Goal: Task Accomplishment & Management: Complete application form

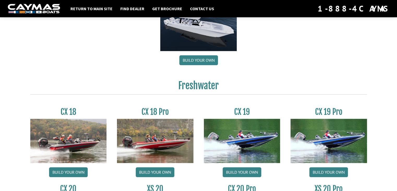
scroll to position [444, 0]
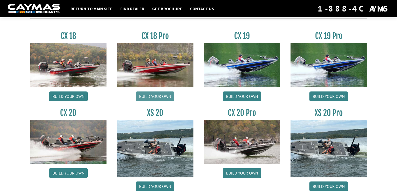
click at [169, 95] on link "Build your own" at bounding box center [155, 96] width 39 height 10
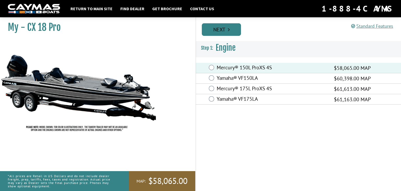
click at [216, 31] on link "Next" at bounding box center [221, 29] width 39 height 13
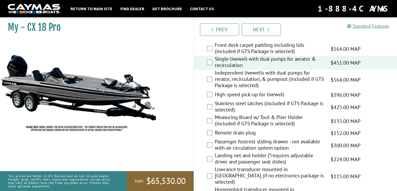
scroll to position [679, 0]
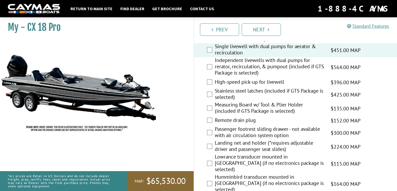
click at [213, 120] on div "Remote drain plug $152.00 MAP $180.00 MSRP" at bounding box center [295, 120] width 203 height 10
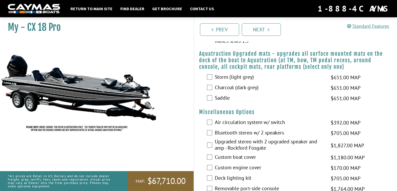
scroll to position [441, 0]
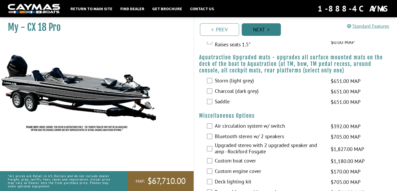
click at [268, 33] on link "Next" at bounding box center [261, 29] width 39 height 13
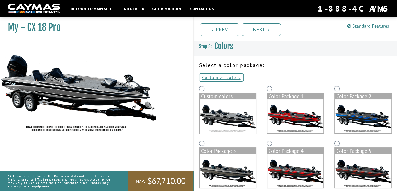
scroll to position [0, 0]
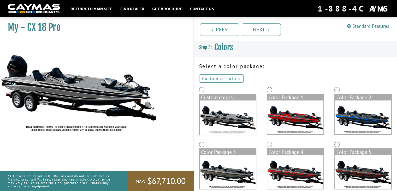
click at [213, 79] on link "Customize colors" at bounding box center [221, 78] width 44 height 8
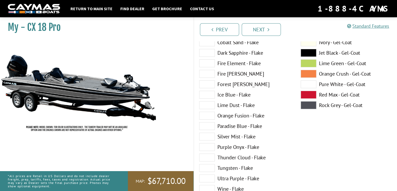
scroll to position [131, 0]
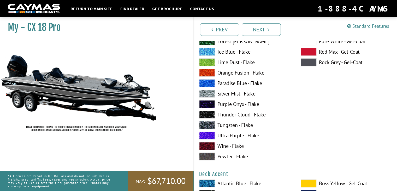
click at [209, 135] on span at bounding box center [207, 135] width 16 height 8
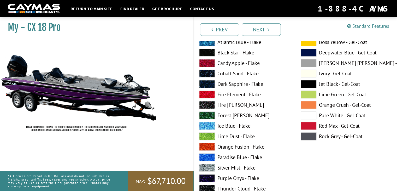
scroll to position [339, 0]
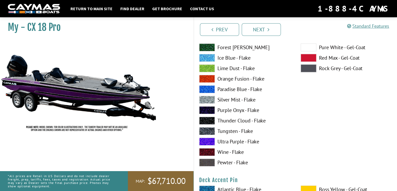
click at [208, 142] on span at bounding box center [207, 141] width 16 height 8
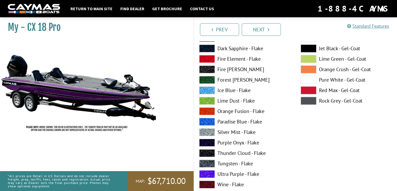
scroll to position [522, 0]
click at [239, 141] on label "Purple Onyx - Flake" at bounding box center [244, 142] width 91 height 8
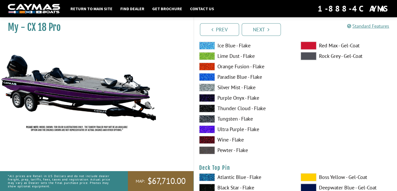
scroll to position [783, 0]
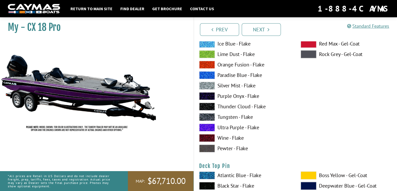
click at [234, 127] on label "Ultra Purple - Flake" at bounding box center [244, 127] width 91 height 8
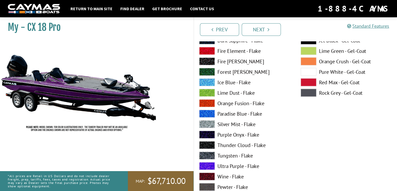
scroll to position [966, 0]
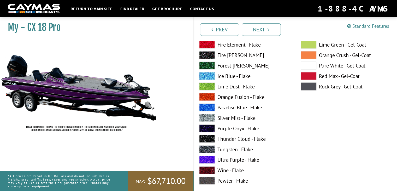
click at [229, 127] on label "Purple Onyx - Flake" at bounding box center [244, 128] width 91 height 8
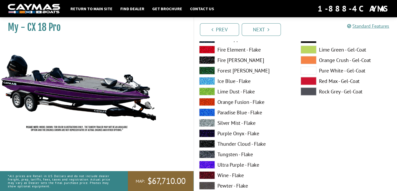
scroll to position [1201, 0]
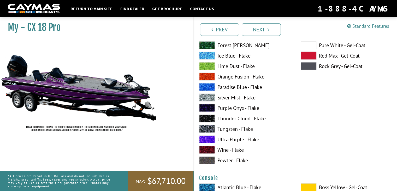
click at [233, 138] on label "Ultra Purple - Flake" at bounding box center [244, 139] width 91 height 8
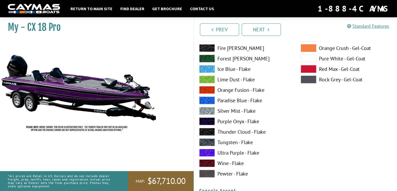
scroll to position [1410, 0]
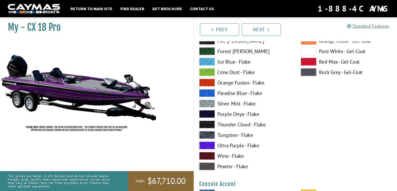
click at [209, 145] on span at bounding box center [207, 145] width 16 height 8
click at [209, 114] on span at bounding box center [207, 114] width 16 height 8
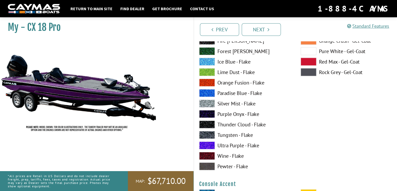
click at [209, 114] on span at bounding box center [207, 114] width 16 height 8
click at [211, 144] on span at bounding box center [207, 145] width 16 height 8
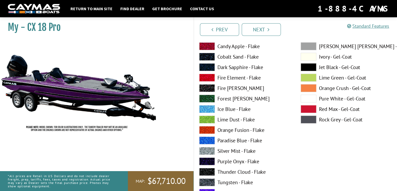
scroll to position [1619, 0]
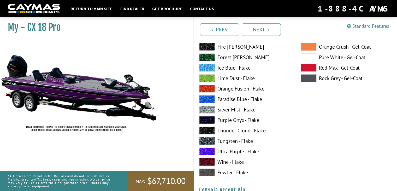
click at [224, 119] on label "Purple Onyx - Flake" at bounding box center [244, 120] width 91 height 8
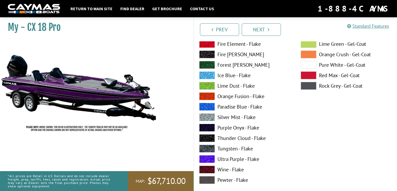
scroll to position [1828, 0]
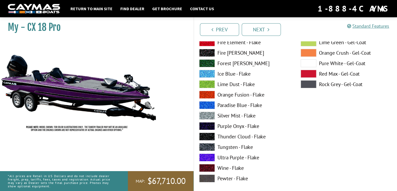
click at [225, 159] on label "Ultra Purple - Flake" at bounding box center [244, 157] width 91 height 8
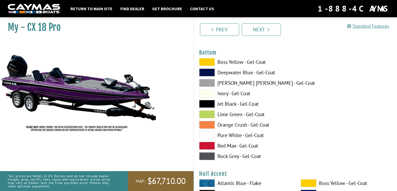
scroll to position [1958, 0]
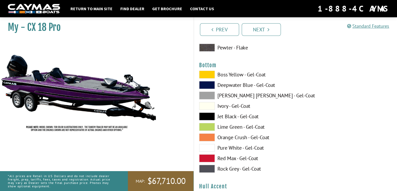
click at [230, 148] on label "Pure White - Gel-Coat" at bounding box center [244, 148] width 91 height 8
click at [227, 115] on label "Jet Black - Gel-Coat" at bounding box center [244, 116] width 91 height 8
click at [236, 170] on label "Rock Grey - Gel-Coat" at bounding box center [244, 168] width 91 height 8
click at [228, 116] on label "Jet Black - Gel-Coat" at bounding box center [244, 116] width 91 height 8
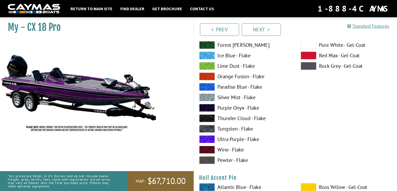
scroll to position [2193, 0]
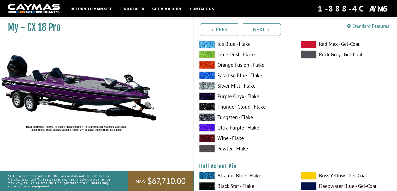
click at [208, 128] on span at bounding box center [207, 128] width 16 height 8
click at [207, 95] on span at bounding box center [207, 96] width 16 height 8
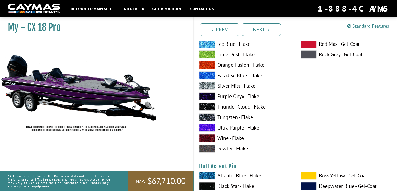
click at [207, 95] on span at bounding box center [207, 96] width 16 height 8
click at [208, 72] on span at bounding box center [207, 75] width 16 height 8
click at [211, 128] on span at bounding box center [207, 128] width 16 height 8
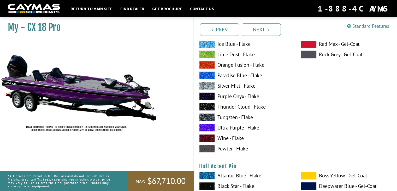
click at [205, 96] on span at bounding box center [207, 96] width 16 height 8
click at [206, 127] on span at bounding box center [207, 128] width 16 height 8
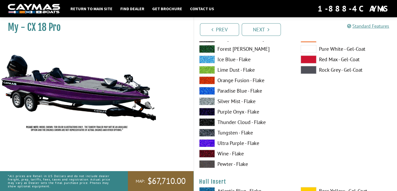
scroll to position [2402, 0]
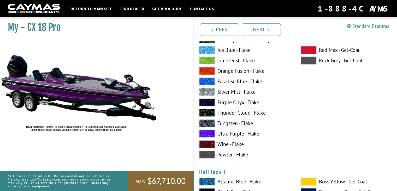
click at [205, 102] on span at bounding box center [207, 102] width 16 height 8
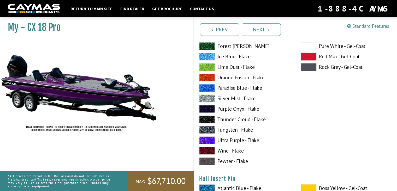
scroll to position [2611, 0]
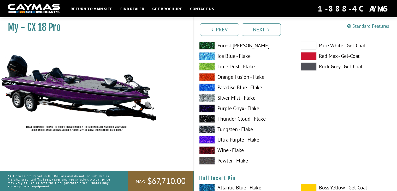
click at [206, 139] on span at bounding box center [207, 140] width 16 height 8
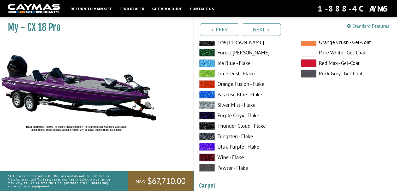
scroll to position [2820, 0]
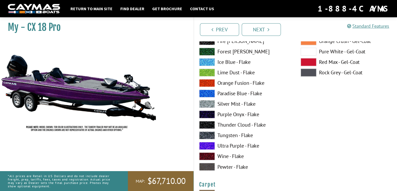
click at [205, 114] on span at bounding box center [207, 114] width 16 height 8
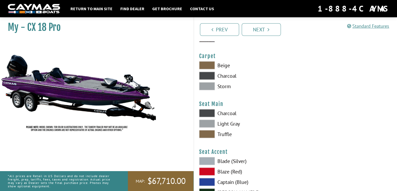
scroll to position [2950, 0]
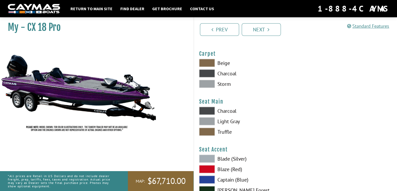
click at [202, 70] on span at bounding box center [207, 73] width 16 height 8
click at [204, 120] on span at bounding box center [207, 121] width 16 height 8
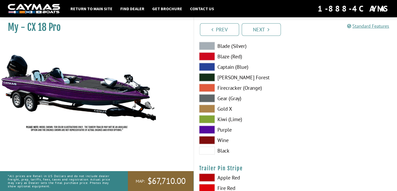
scroll to position [3081, 0]
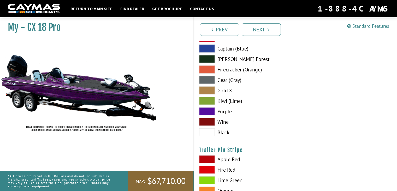
click at [211, 110] on span at bounding box center [207, 111] width 16 height 8
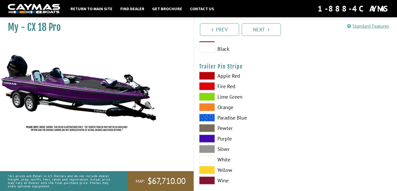
scroll to position [3172, 0]
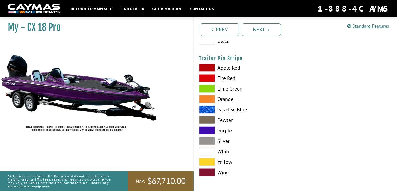
click at [206, 129] on span at bounding box center [207, 130] width 16 height 8
click at [261, 30] on link "Next" at bounding box center [261, 29] width 39 height 13
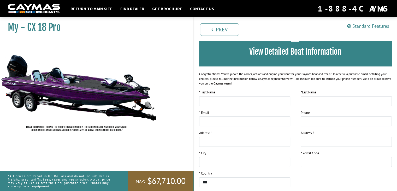
scroll to position [52, 0]
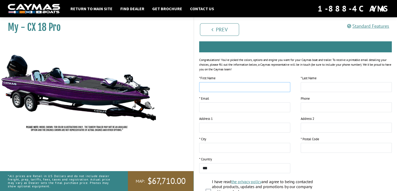
click at [223, 89] on input "text" at bounding box center [244, 87] width 91 height 10
type input "*****"
drag, startPoint x: 341, startPoint y: 84, endPoint x: 355, endPoint y: 87, distance: 13.6
click at [355, 87] on input "text" at bounding box center [346, 87] width 91 height 10
type input "**********"
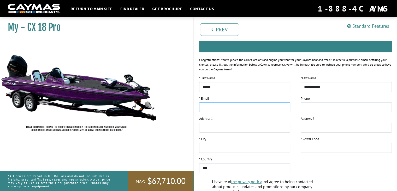
click at [250, 105] on input "email" at bounding box center [244, 107] width 91 height 10
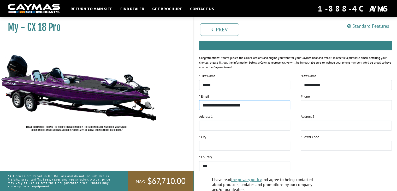
scroll to position [56, 0]
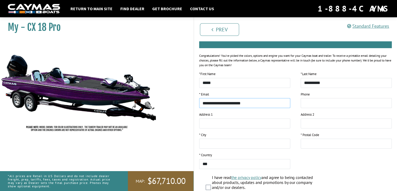
type input "**********"
click at [258, 140] on input "text" at bounding box center [244, 143] width 91 height 10
click at [252, 148] on input "text" at bounding box center [244, 143] width 91 height 10
click at [253, 143] on input "text" at bounding box center [244, 143] width 91 height 10
type input "*********"
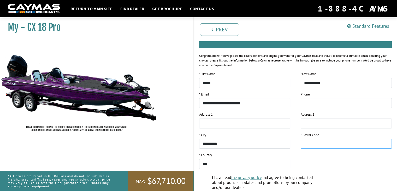
drag, startPoint x: 329, startPoint y: 141, endPoint x: 326, endPoint y: 143, distance: 3.8
click at [326, 143] on input "text" at bounding box center [346, 143] width 91 height 10
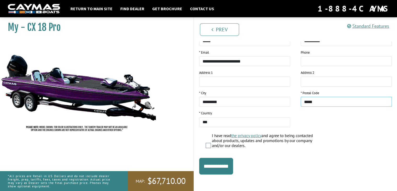
scroll to position [99, 0]
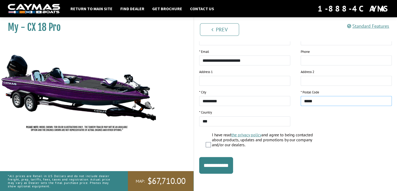
type input "*****"
click at [204, 143] on div "I have read the privacy policy and agree to being contacted about products, upd…" at bounding box center [295, 141] width 203 height 19
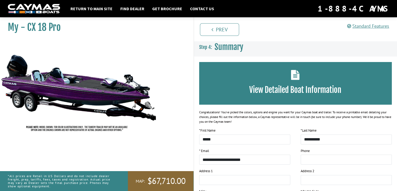
click at [295, 74] on icon at bounding box center [295, 75] width 9 height 10
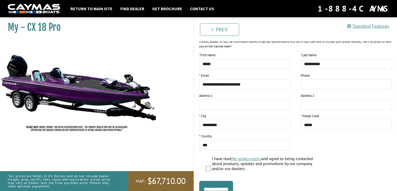
scroll to position [100, 0]
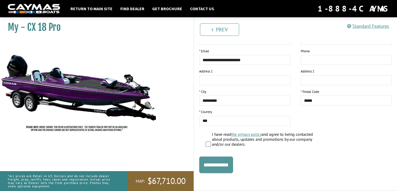
click at [218, 162] on input "**********" at bounding box center [216, 164] width 34 height 17
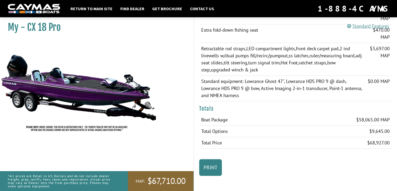
scroll to position [539, 0]
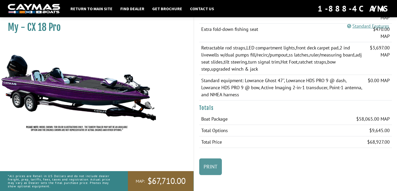
click at [213, 166] on link "Print" at bounding box center [210, 166] width 23 height 17
